Goal: Information Seeking & Learning: Check status

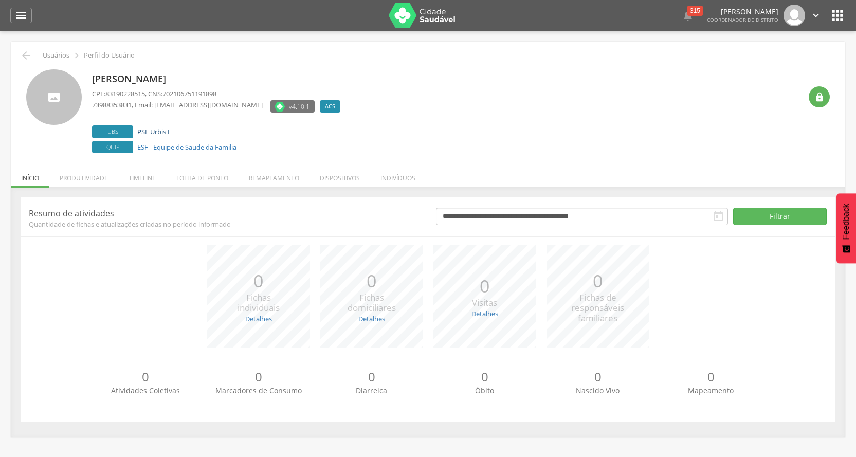
click at [145, 132] on link "PSF Urbis I" at bounding box center [153, 131] width 32 height 9
type input "**********"
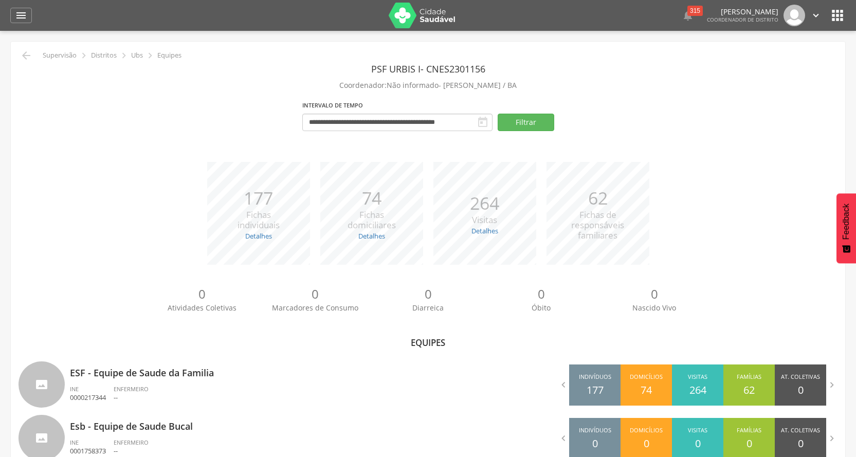
scroll to position [31, 0]
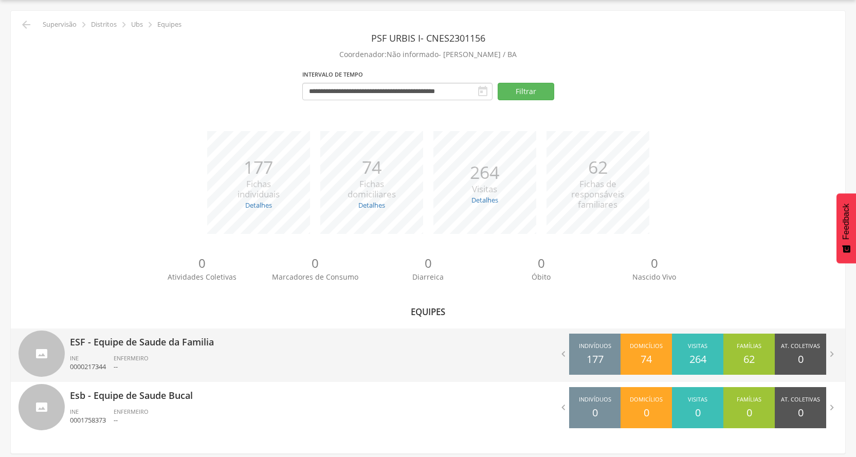
click at [183, 360] on ul "INE 0000217344 ENFERMEIRO --" at bounding box center [245, 365] width 350 height 23
type input "**********"
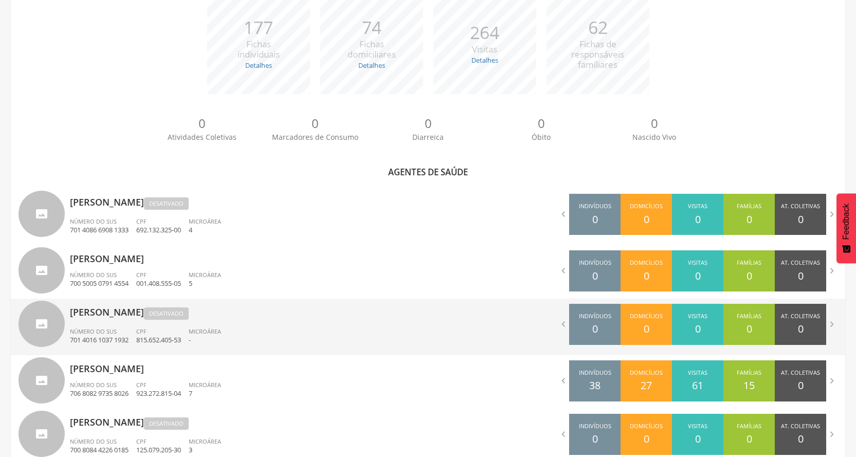
scroll to position [288, 0]
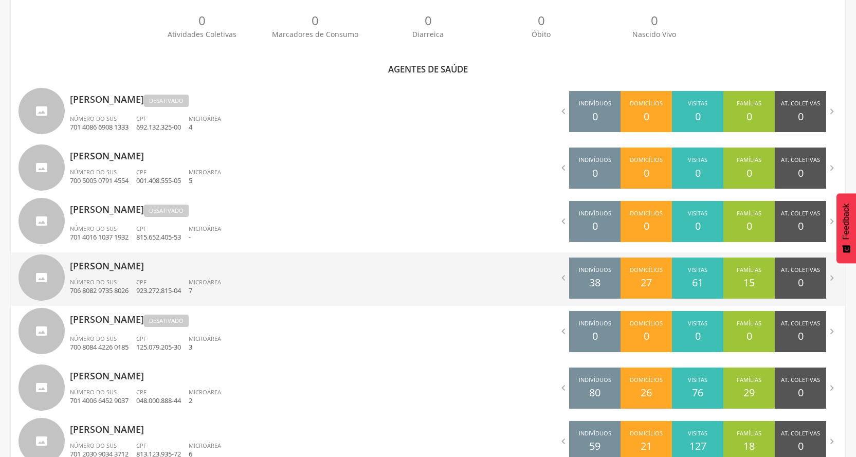
click at [269, 288] on ul "Número do SUS 706 8082 9735 8026 CPF 923.272.815-04 Microárea 7" at bounding box center [245, 289] width 350 height 23
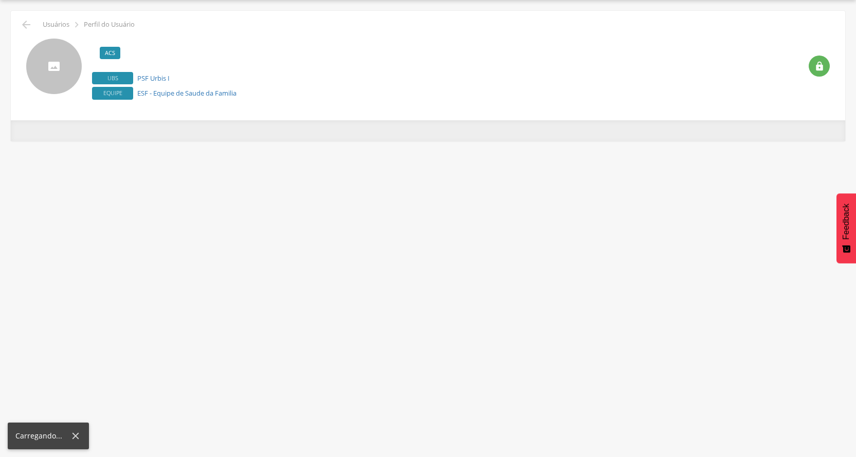
scroll to position [31, 0]
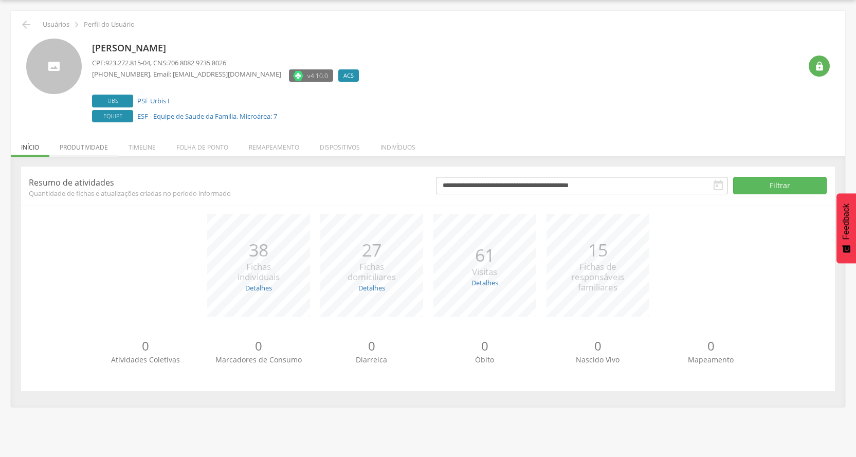
click at [97, 151] on li "Produtividade" at bounding box center [83, 145] width 69 height 24
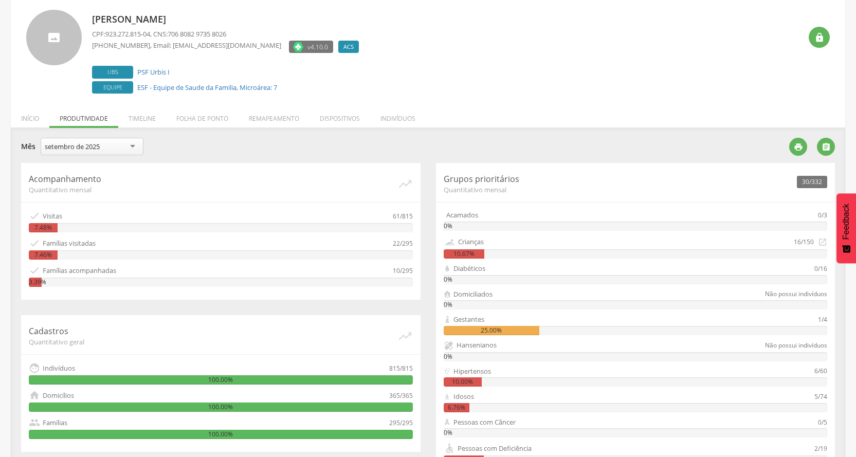
scroll to position [0, 0]
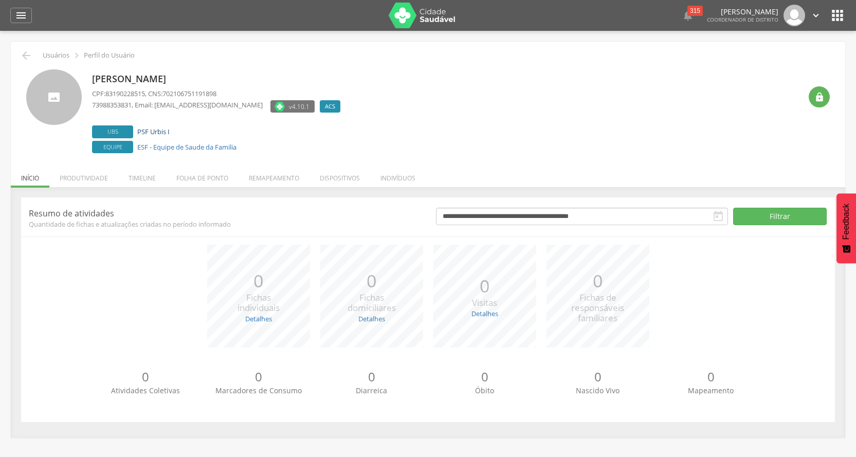
click at [162, 132] on link "PSF Urbis I" at bounding box center [153, 131] width 32 height 9
type input "**********"
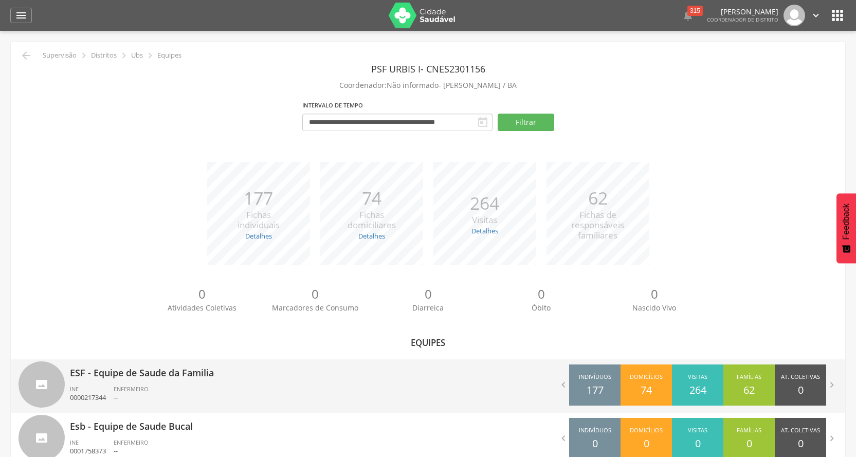
click at [222, 387] on ul "INE 0000217344 ENFERMEIRO --" at bounding box center [245, 396] width 350 height 23
type input "**********"
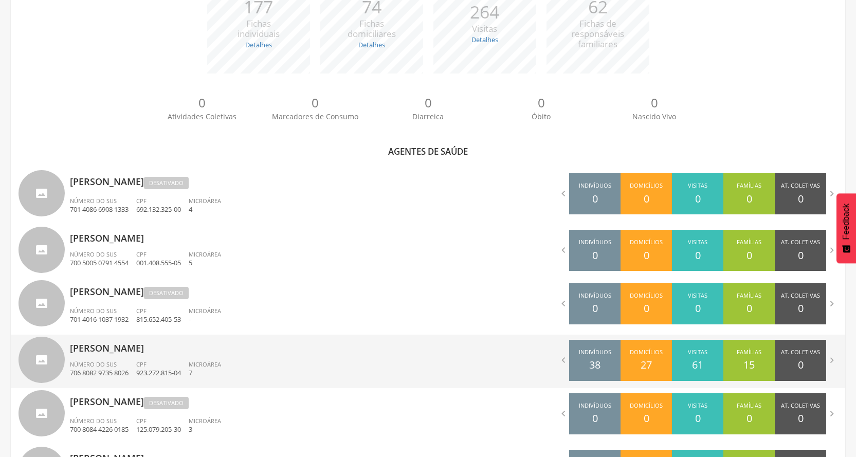
scroll to position [308, 0]
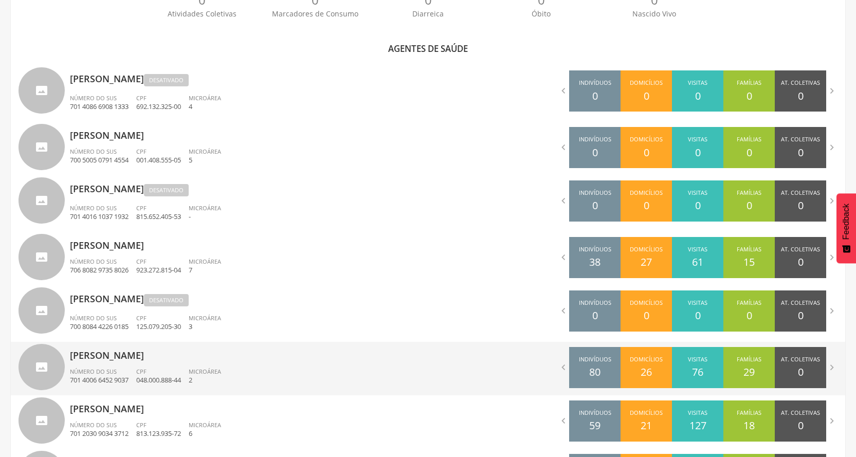
click at [234, 366] on div "[PERSON_NAME] Número do SUS 701 4006 6452 9037 CPF 048.000.888-44 Microárea 2" at bounding box center [245, 368] width 350 height 53
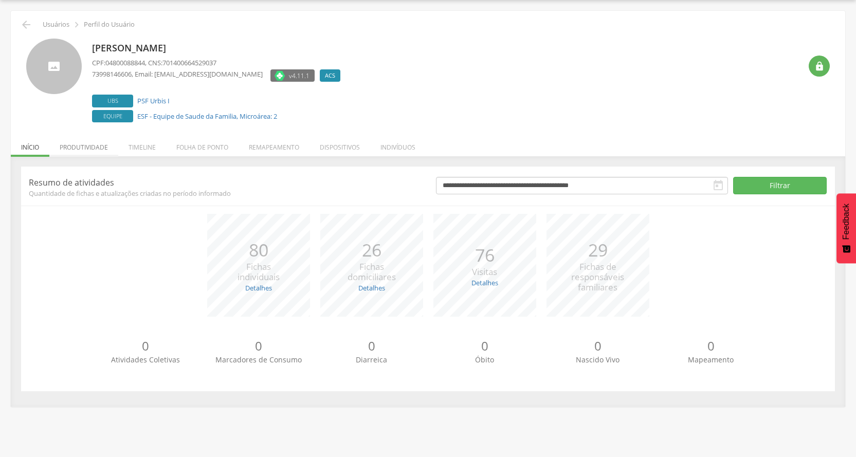
click at [92, 147] on li "Produtividade" at bounding box center [83, 145] width 69 height 24
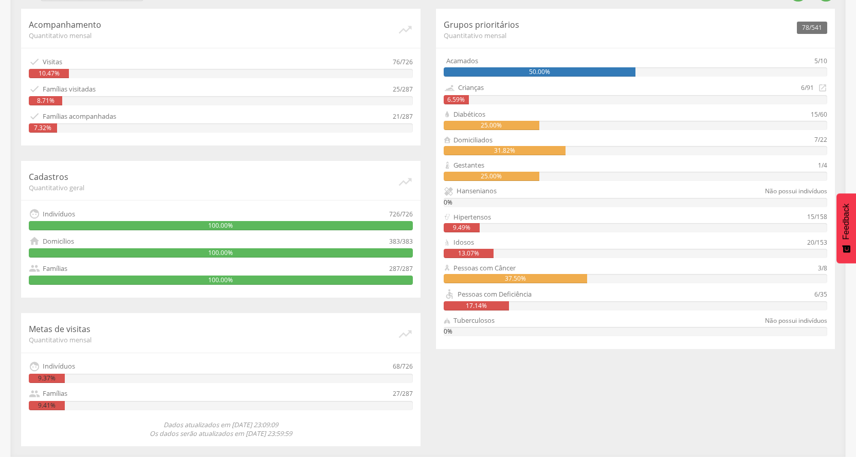
scroll to position [8, 0]
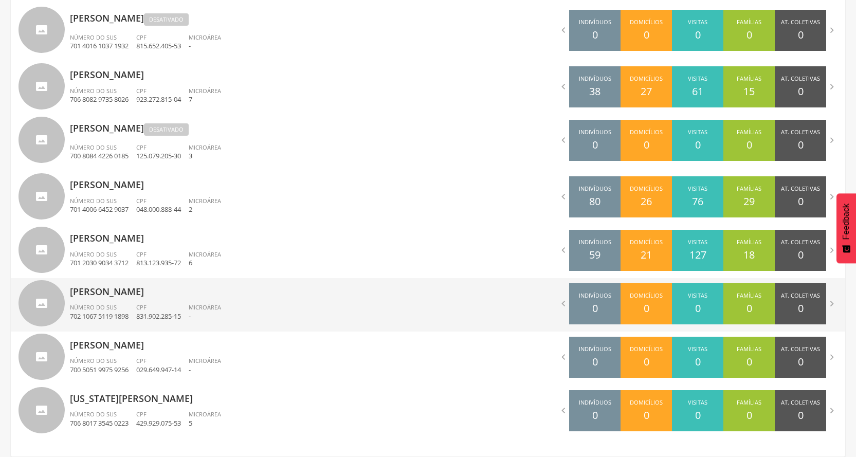
click at [157, 292] on p "[PERSON_NAME]" at bounding box center [245, 288] width 350 height 21
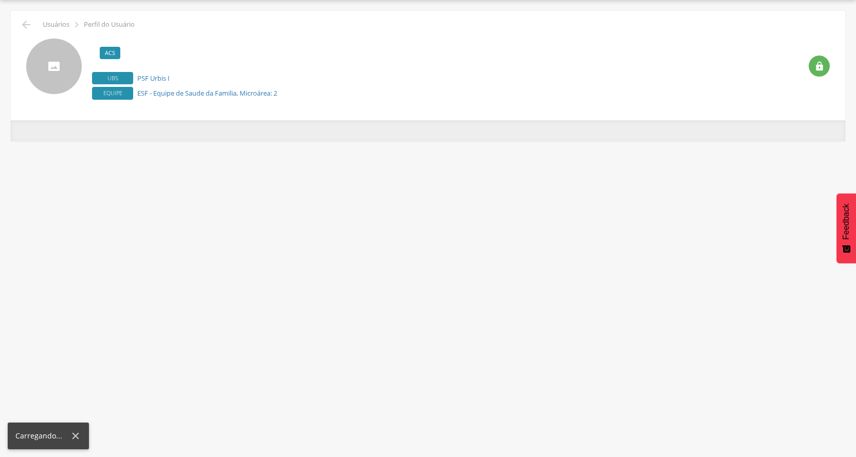
scroll to position [31, 0]
click at [157, 292] on div " Supervisão  Distritos  Ubs Coordenador: - [PERSON_NAME] / BA Intervalo de T…" at bounding box center [428, 228] width 856 height 457
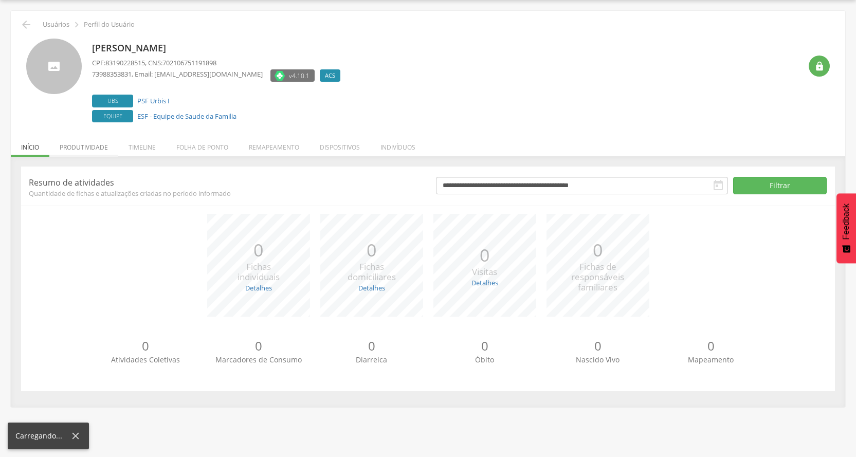
click at [94, 142] on li "Produtividade" at bounding box center [83, 145] width 69 height 24
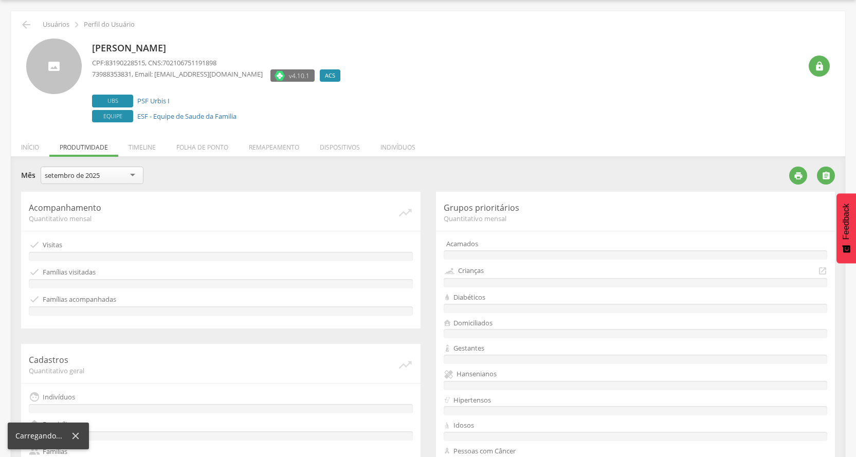
scroll to position [214, 0]
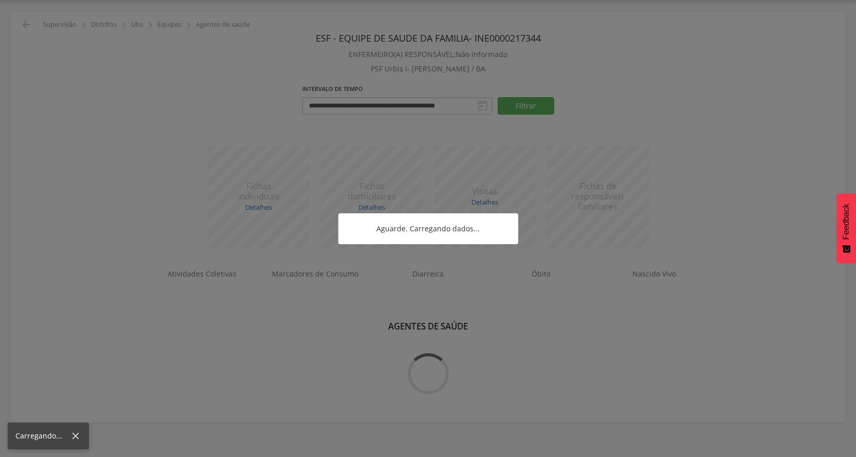
scroll to position [479, 0]
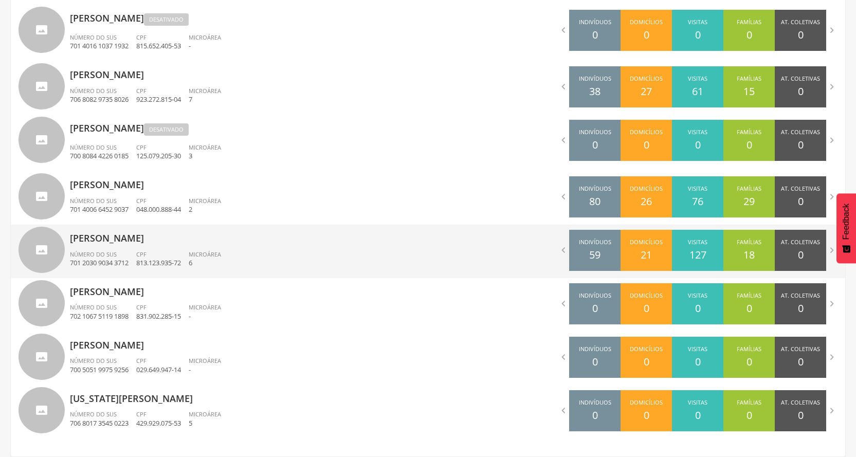
click at [130, 249] on div "[PERSON_NAME] Número do SUS 701 2030 9034 3712 CPF 813.123.935-72 Microárea 6" at bounding box center [245, 251] width 350 height 53
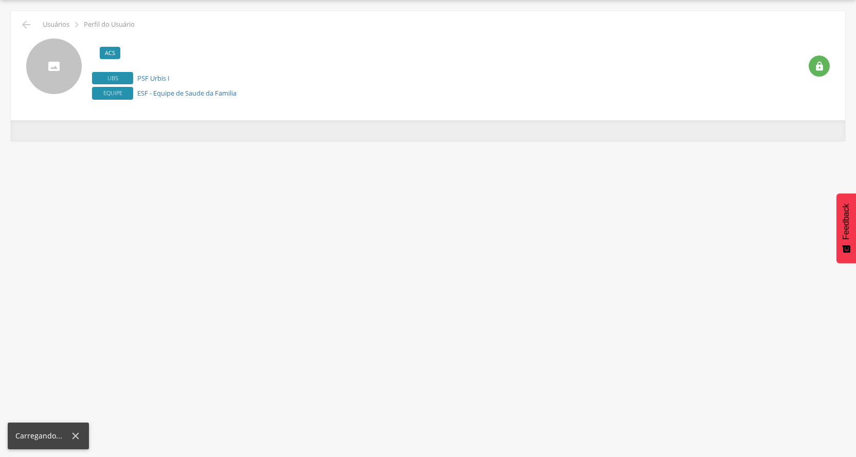
scroll to position [31, 0]
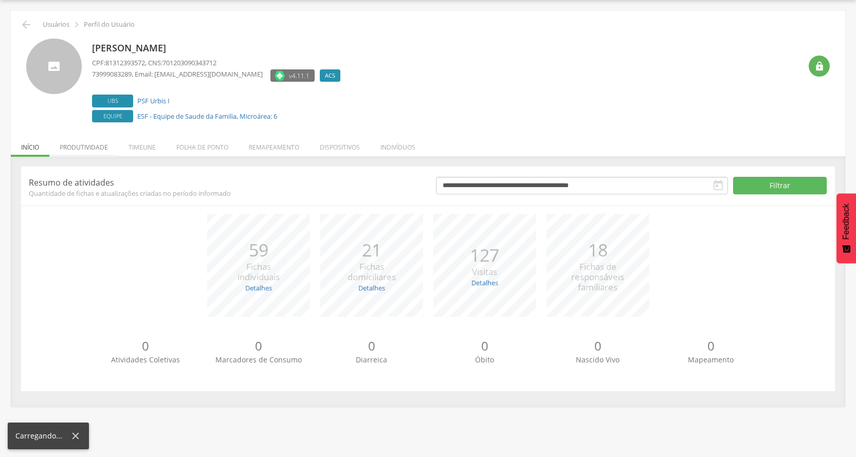
click at [78, 147] on li "Produtividade" at bounding box center [83, 145] width 69 height 24
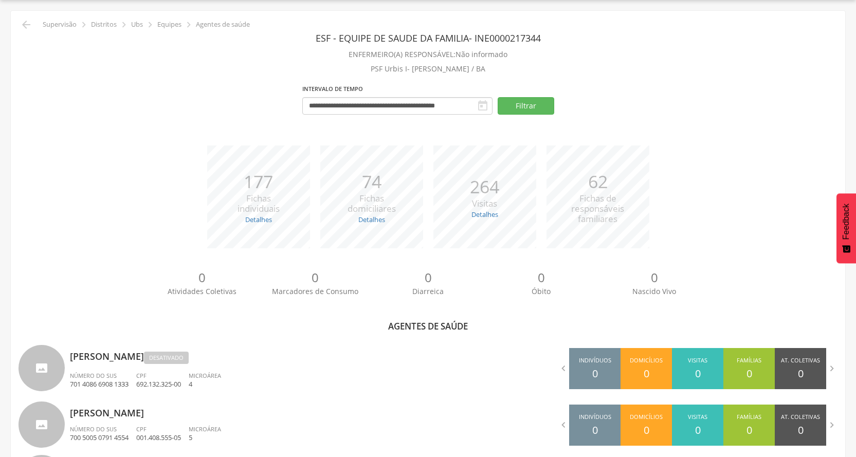
scroll to position [479, 0]
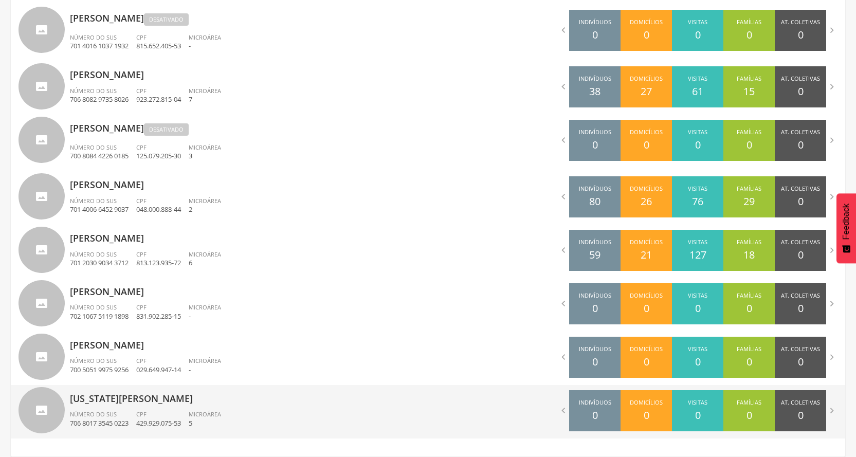
click at [248, 410] on div "[US_STATE][PERSON_NAME] dos Santos Número do SUS 706 8017 3545 0223 CPF 429.929…" at bounding box center [245, 411] width 350 height 53
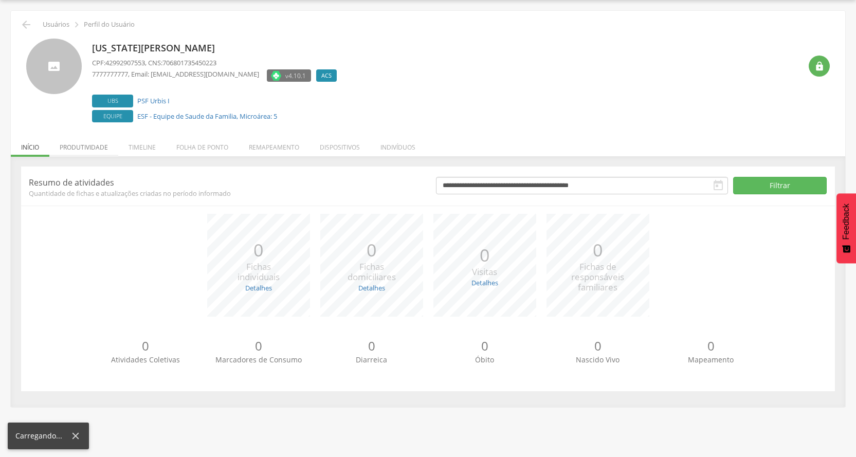
click at [94, 146] on li "Produtividade" at bounding box center [83, 145] width 69 height 24
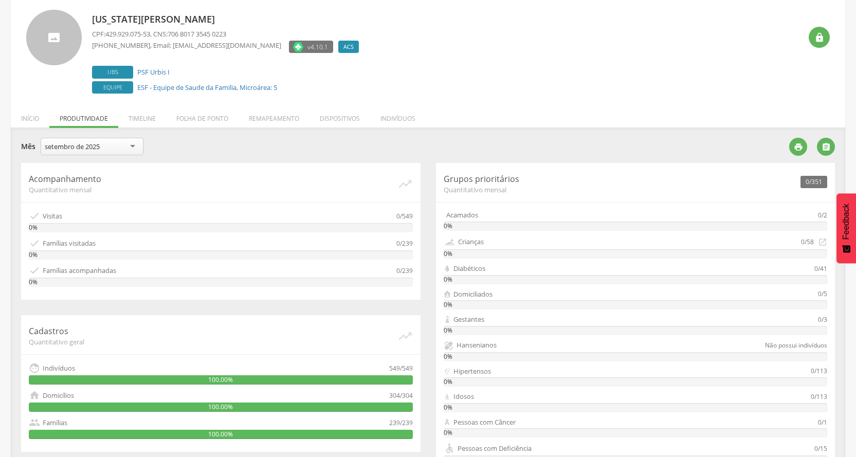
scroll to position [8, 0]
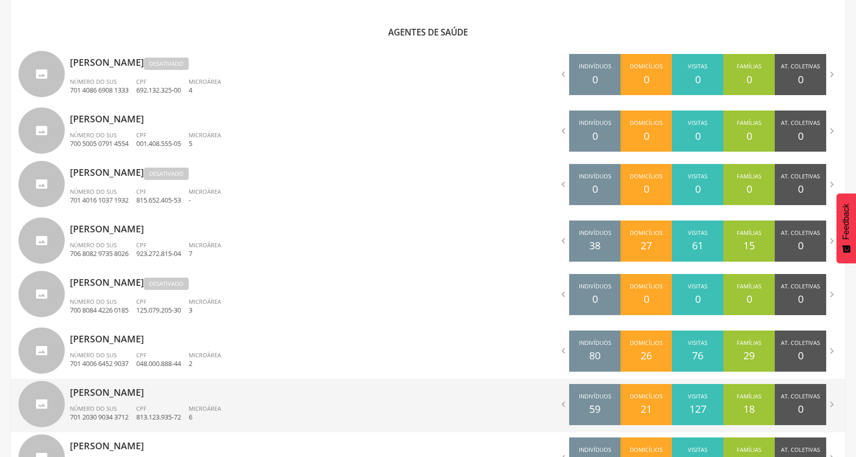
scroll to position [273, 0]
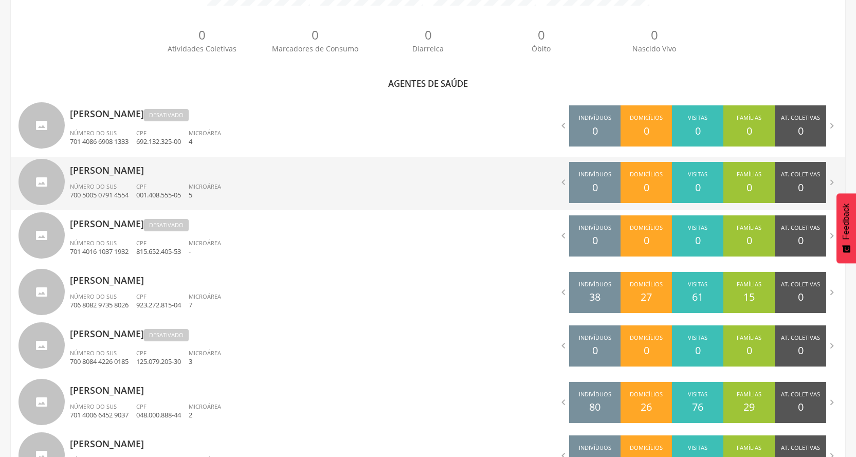
click at [341, 195] on ul "Número do SUS 700 5005 0791 4554 CPF 001.408.555-05 Microárea 5" at bounding box center [245, 193] width 350 height 23
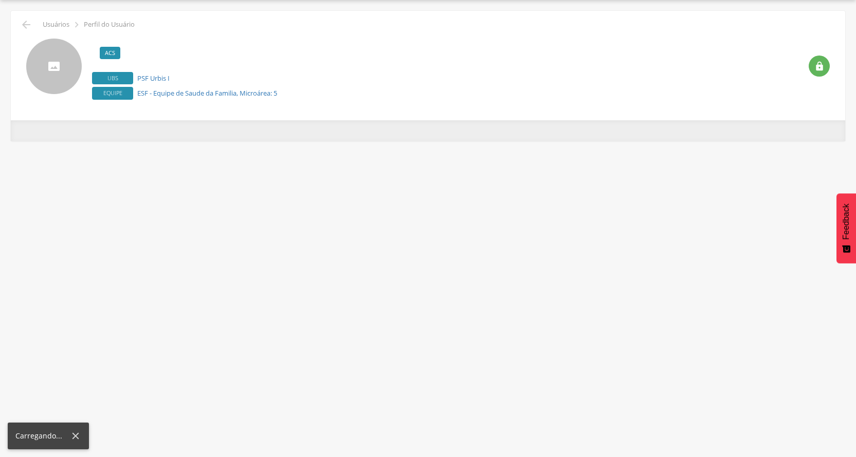
scroll to position [31, 0]
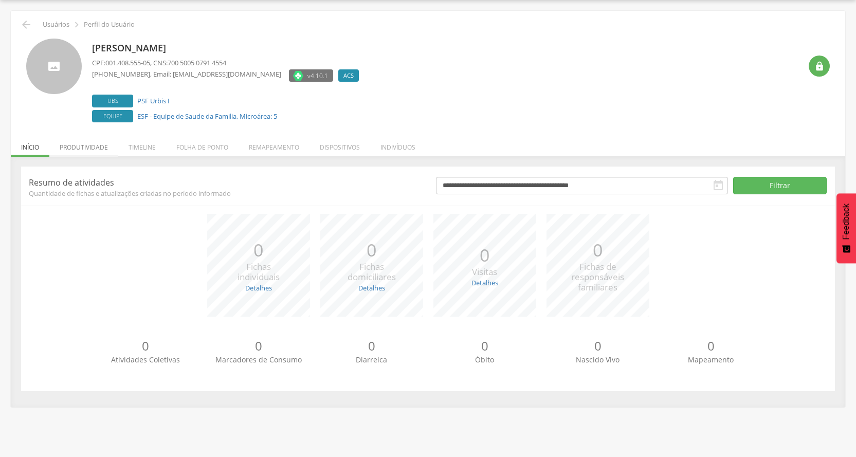
click at [83, 142] on li "Produtividade" at bounding box center [83, 145] width 69 height 24
